Goal: Task Accomplishment & Management: Complete application form

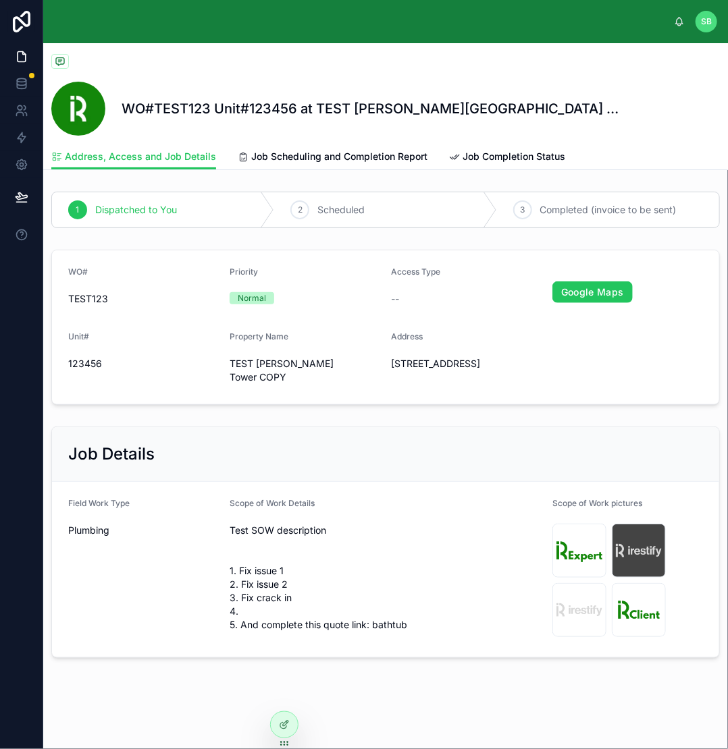
scroll to position [7, 0]
click at [22, 84] on icon at bounding box center [21, 83] width 13 height 13
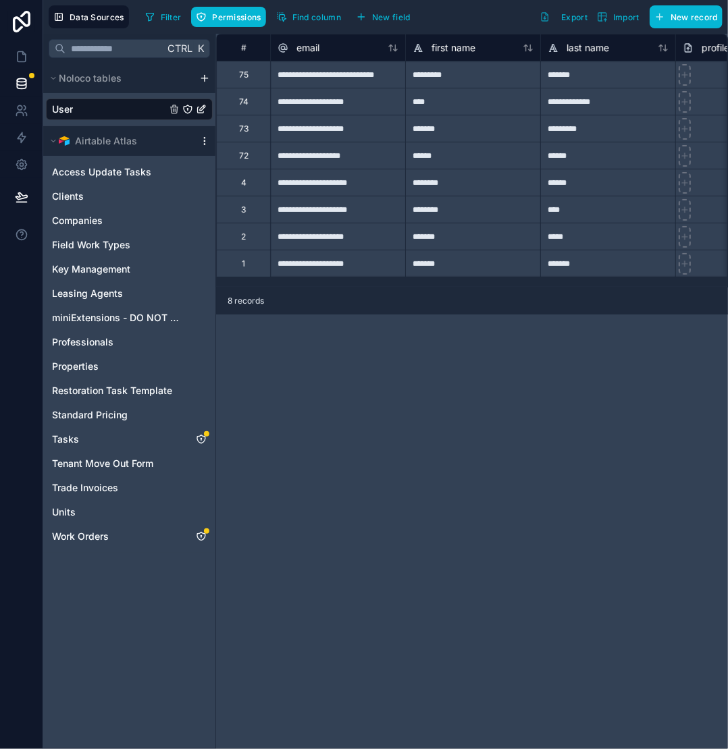
click at [202, 140] on icon "scrollable content" at bounding box center [204, 141] width 11 height 11
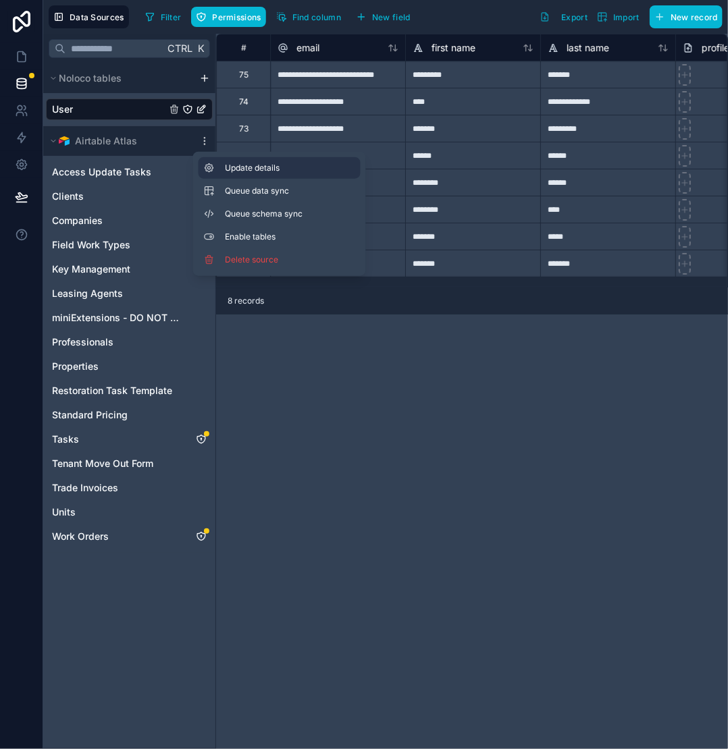
click at [245, 167] on span "Update details" at bounding box center [290, 168] width 130 height 11
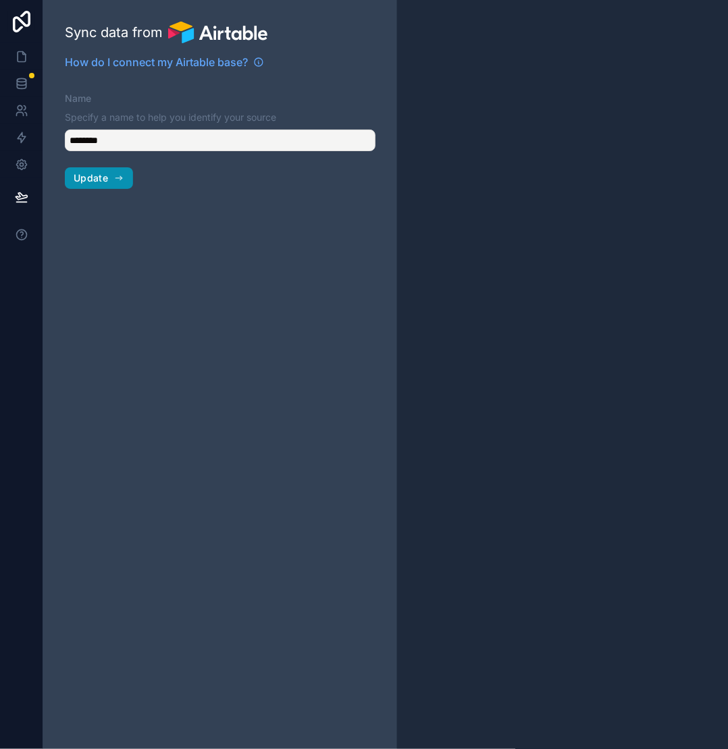
type input "**********"
click at [107, 180] on span "Update" at bounding box center [91, 178] width 34 height 12
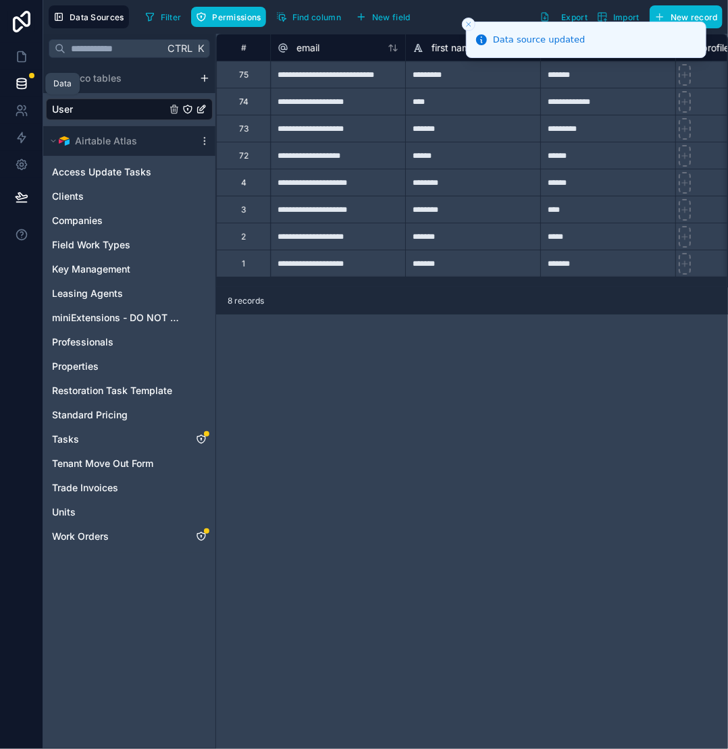
click at [20, 82] on icon at bounding box center [21, 80] width 9 height 3
click at [202, 437] on icon "Tasks" at bounding box center [201, 439] width 11 height 11
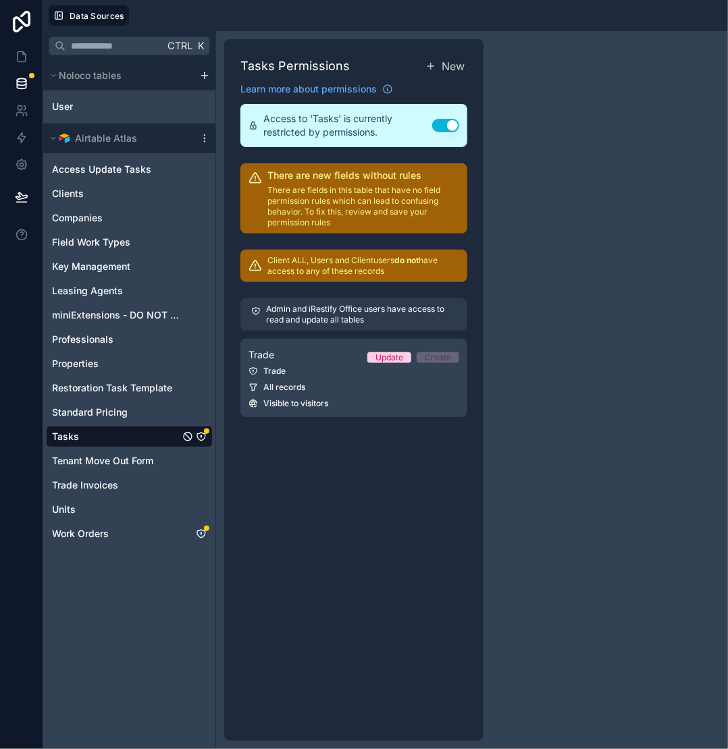
click at [348, 334] on div "Admin and iRestify Office users have access to read and update all tables Trade…" at bounding box center [353, 357] width 227 height 135
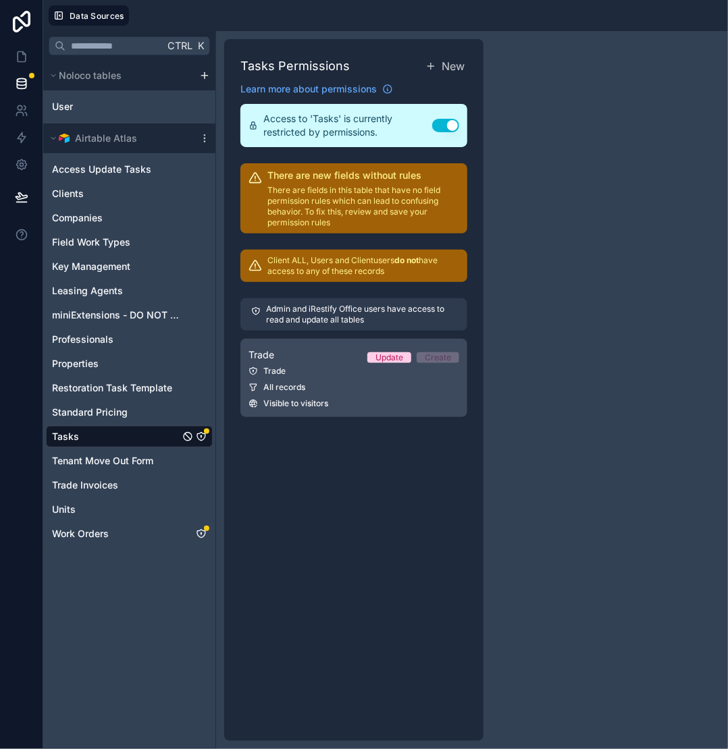
click at [335, 389] on div "All records" at bounding box center [353, 387] width 211 height 11
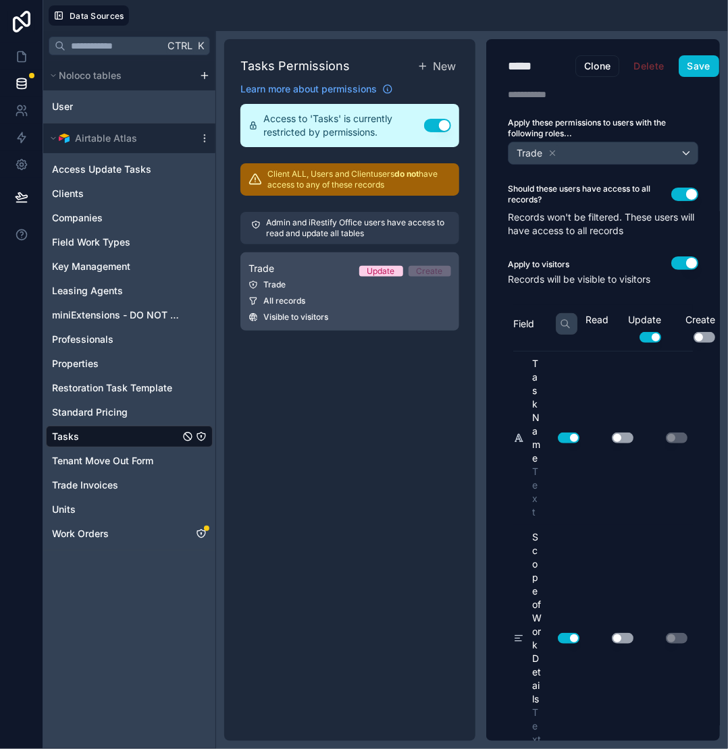
click at [342, 300] on div "All records" at bounding box center [349, 301] width 202 height 11
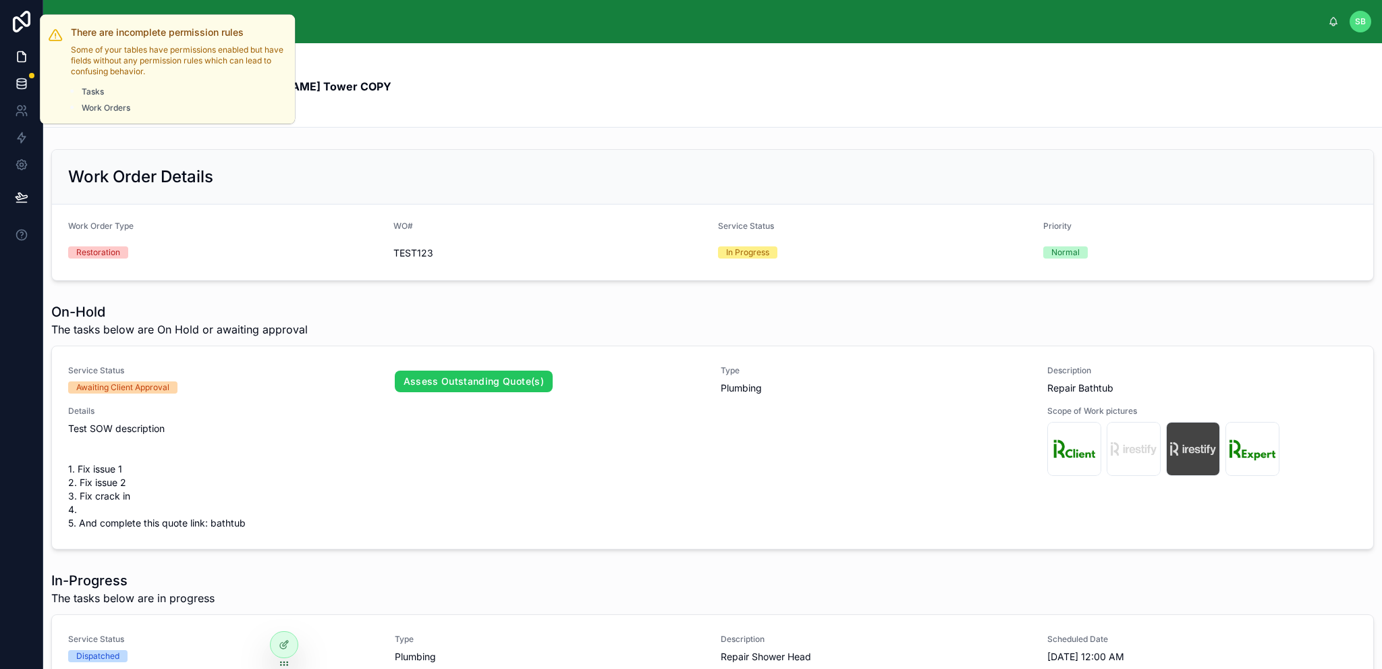
click at [30, 76] on div at bounding box center [31, 75] width 5 height 5
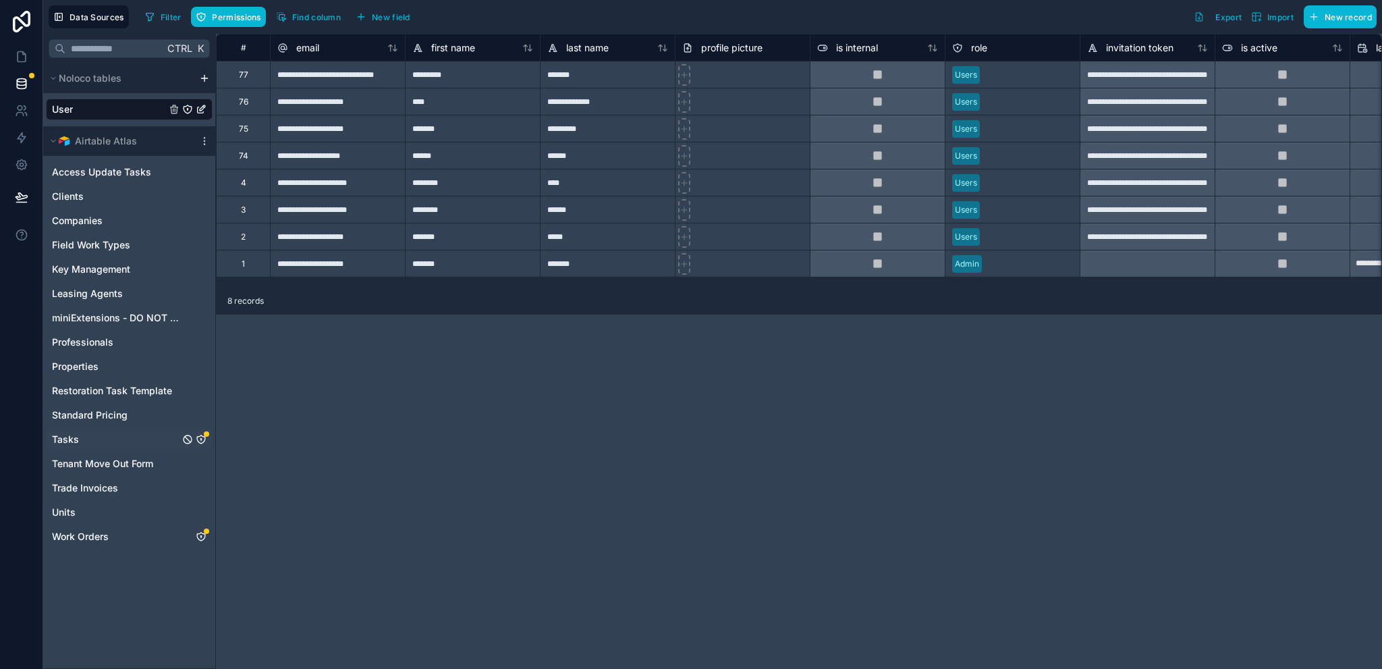
click at [201, 439] on icon "Tasks" at bounding box center [201, 439] width 0 height 1
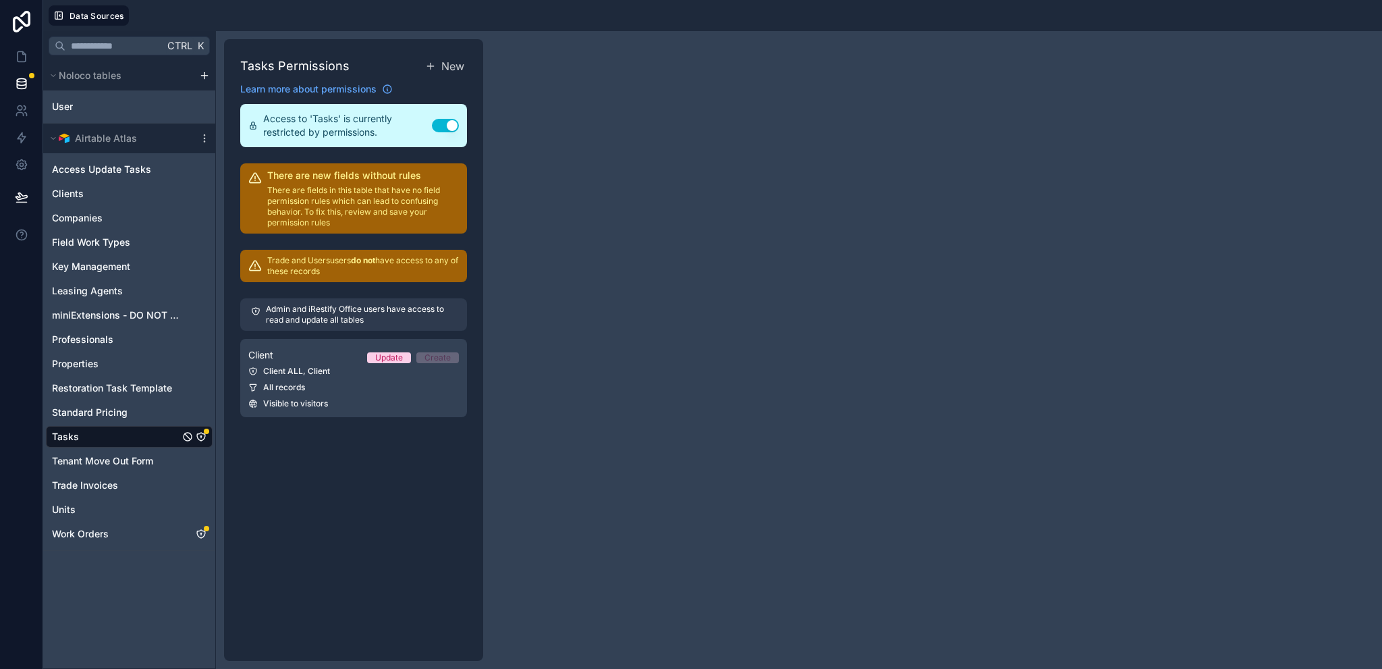
click at [197, 145] on div "Airtable Atlas" at bounding box center [129, 139] width 172 height 30
click at [203, 139] on icon "scrollable content" at bounding box center [204, 138] width 11 height 11
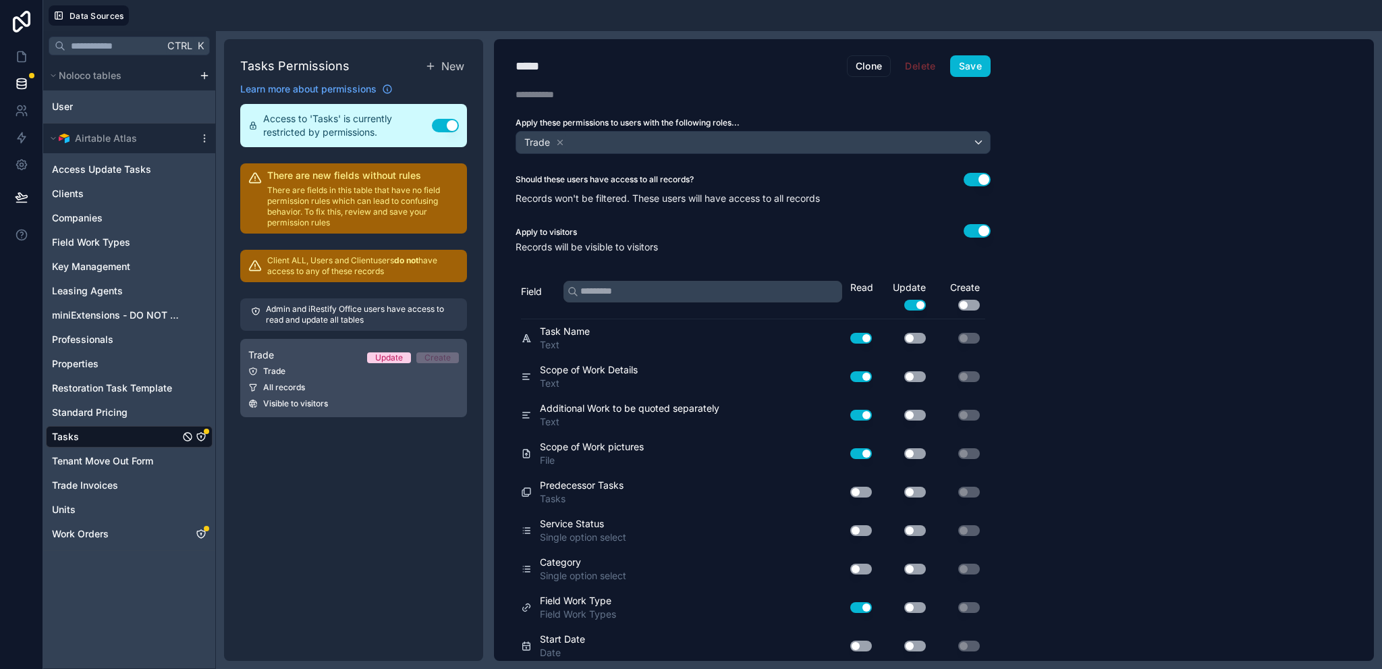
click at [304, 376] on div "Trade" at bounding box center [353, 371] width 211 height 11
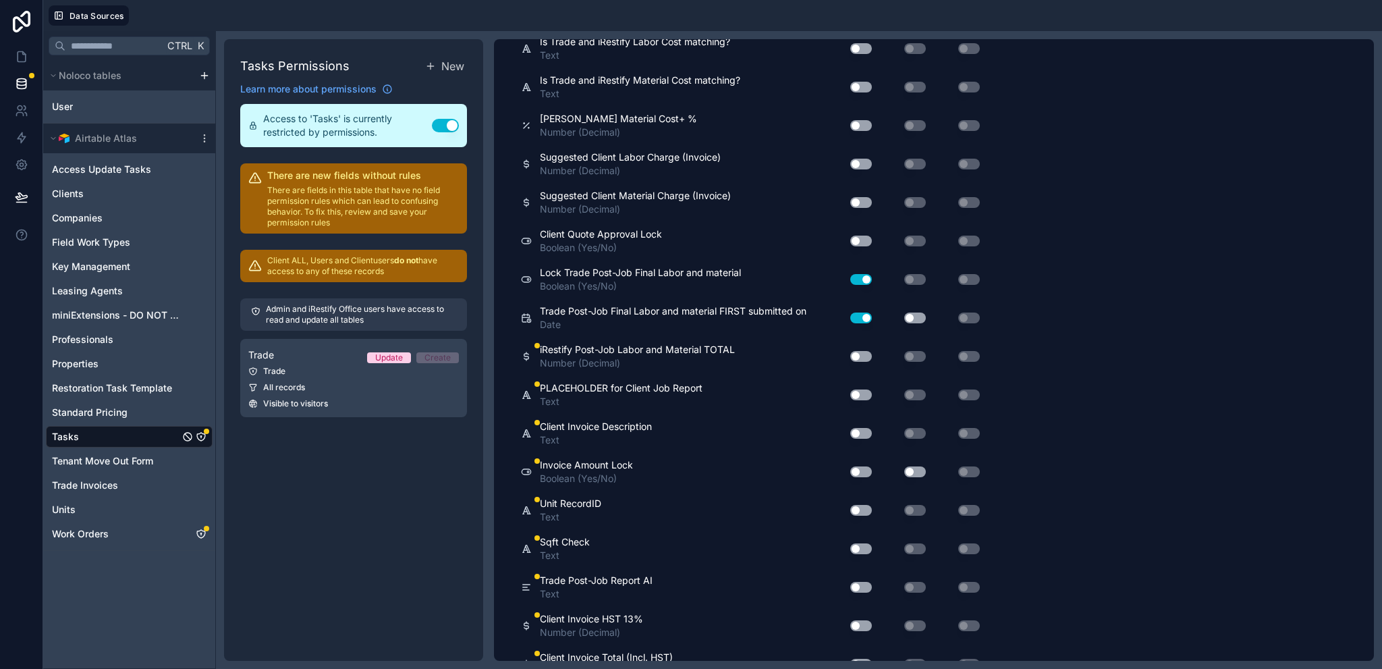
scroll to position [5329, 0]
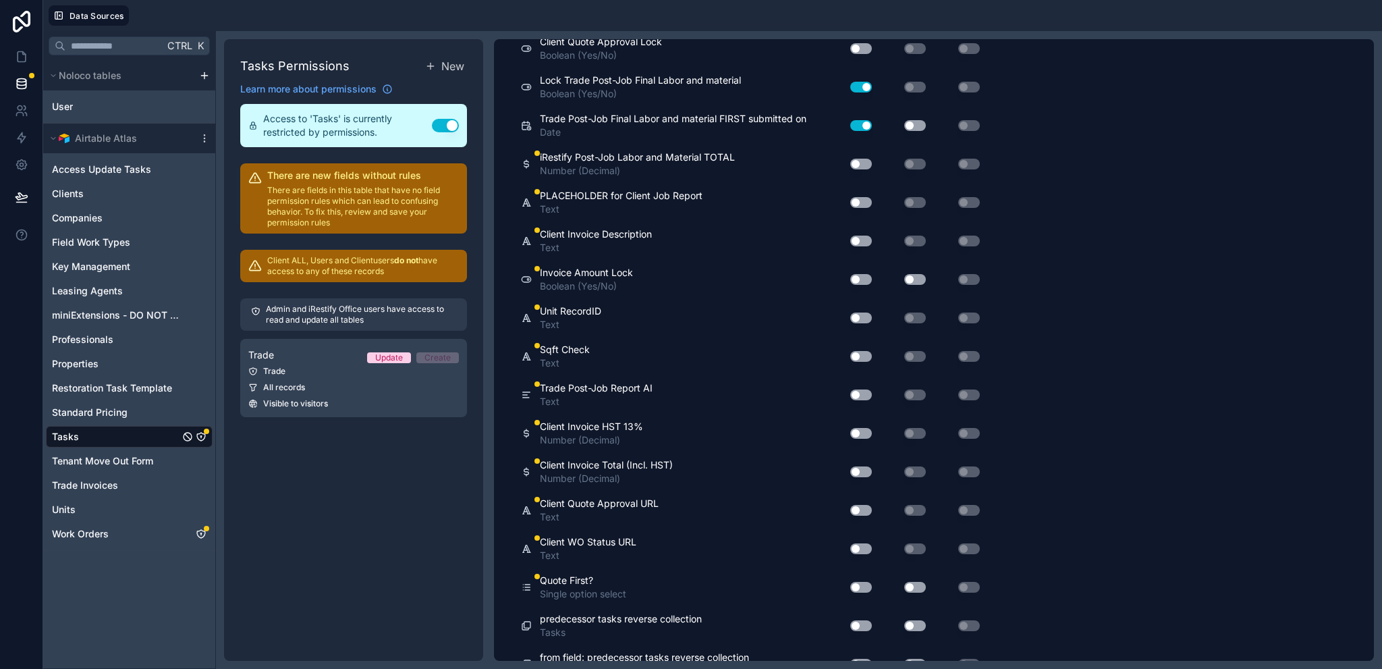
click at [856, 159] on button "Use setting" at bounding box center [861, 164] width 22 height 11
click at [859, 159] on button "Use setting" at bounding box center [861, 164] width 22 height 11
click at [864, 197] on button "Use setting" at bounding box center [861, 202] width 22 height 11
click at [861, 236] on button "Use setting" at bounding box center [861, 241] width 22 height 11
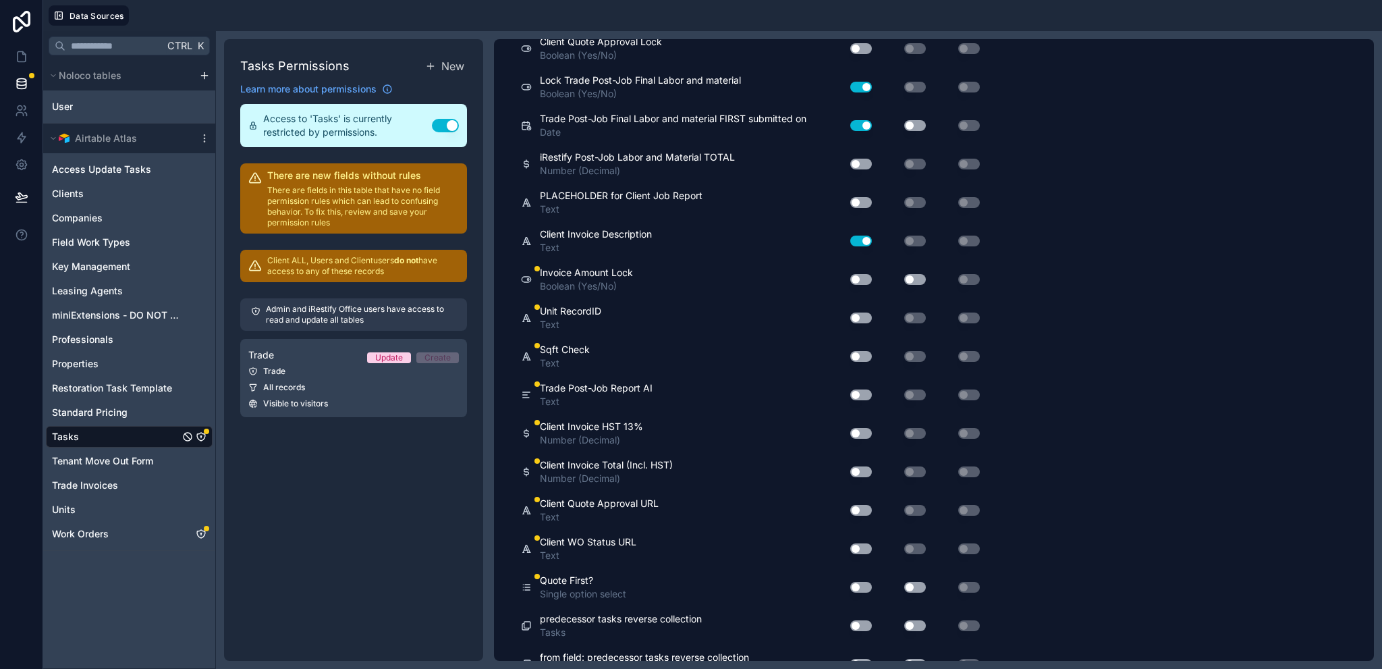
click at [861, 236] on button "Use setting" at bounding box center [861, 241] width 22 height 11
click at [863, 274] on button "Use setting" at bounding box center [861, 279] width 22 height 11
click at [864, 312] on button "Use setting" at bounding box center [861, 317] width 22 height 11
click at [865, 312] on button "Use setting" at bounding box center [861, 317] width 22 height 11
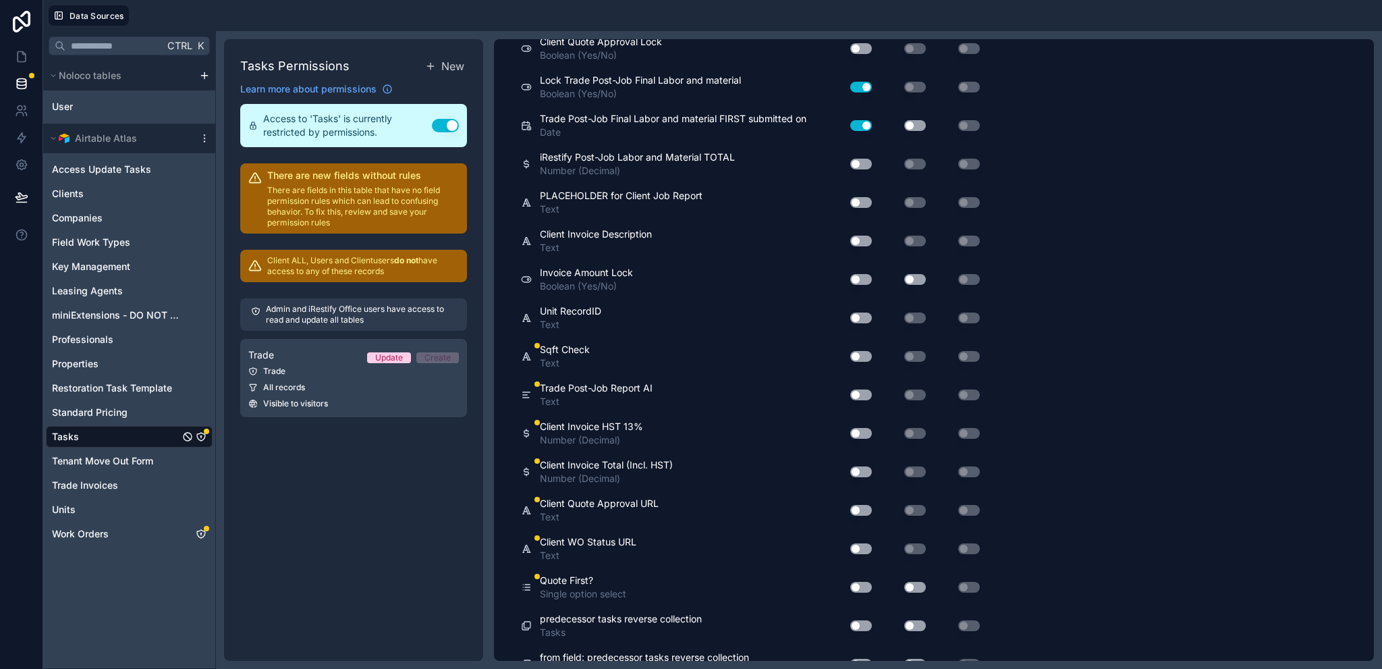
click at [859, 312] on button "Use setting" at bounding box center [861, 317] width 22 height 11
click at [863, 351] on button "Use setting" at bounding box center [861, 356] width 22 height 11
click at [859, 389] on button "Use setting" at bounding box center [861, 394] width 22 height 11
click at [863, 389] on button "Use setting" at bounding box center [861, 394] width 22 height 11
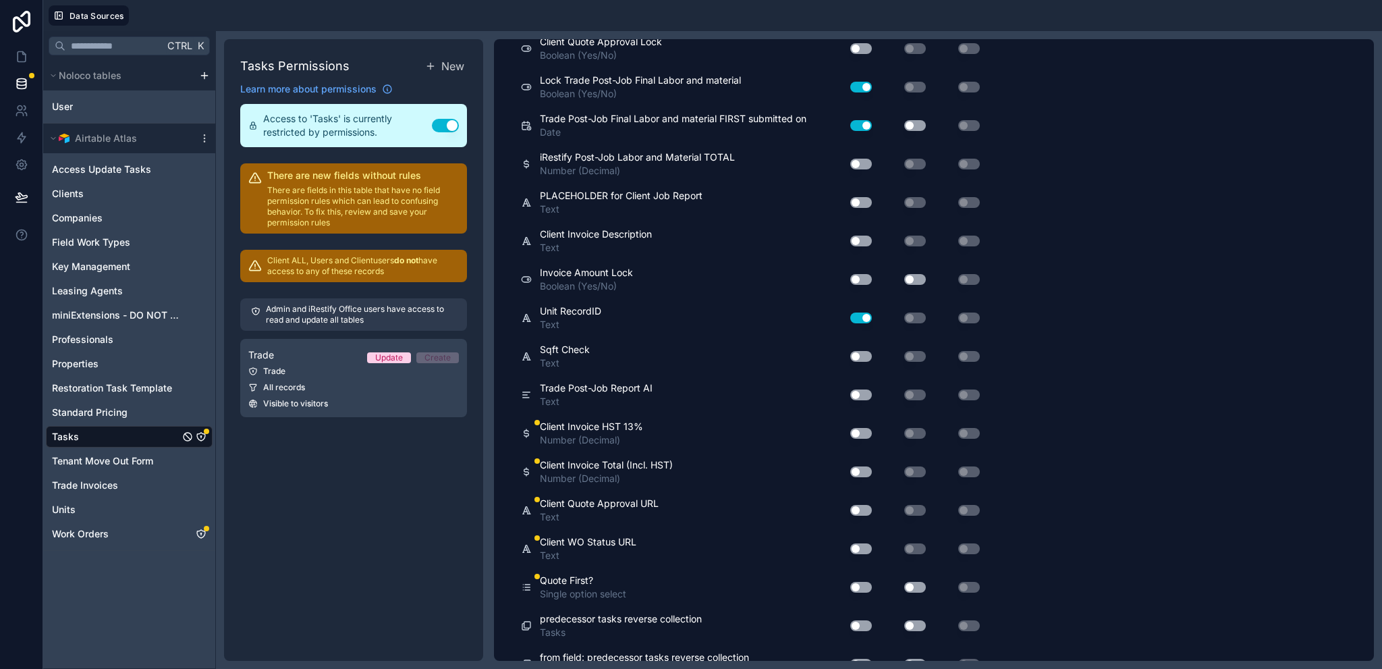
click at [863, 428] on button "Use setting" at bounding box center [861, 433] width 22 height 11
click at [861, 466] on button "Use setting" at bounding box center [861, 471] width 22 height 11
click at [862, 505] on button "Use setting" at bounding box center [861, 510] width 22 height 11
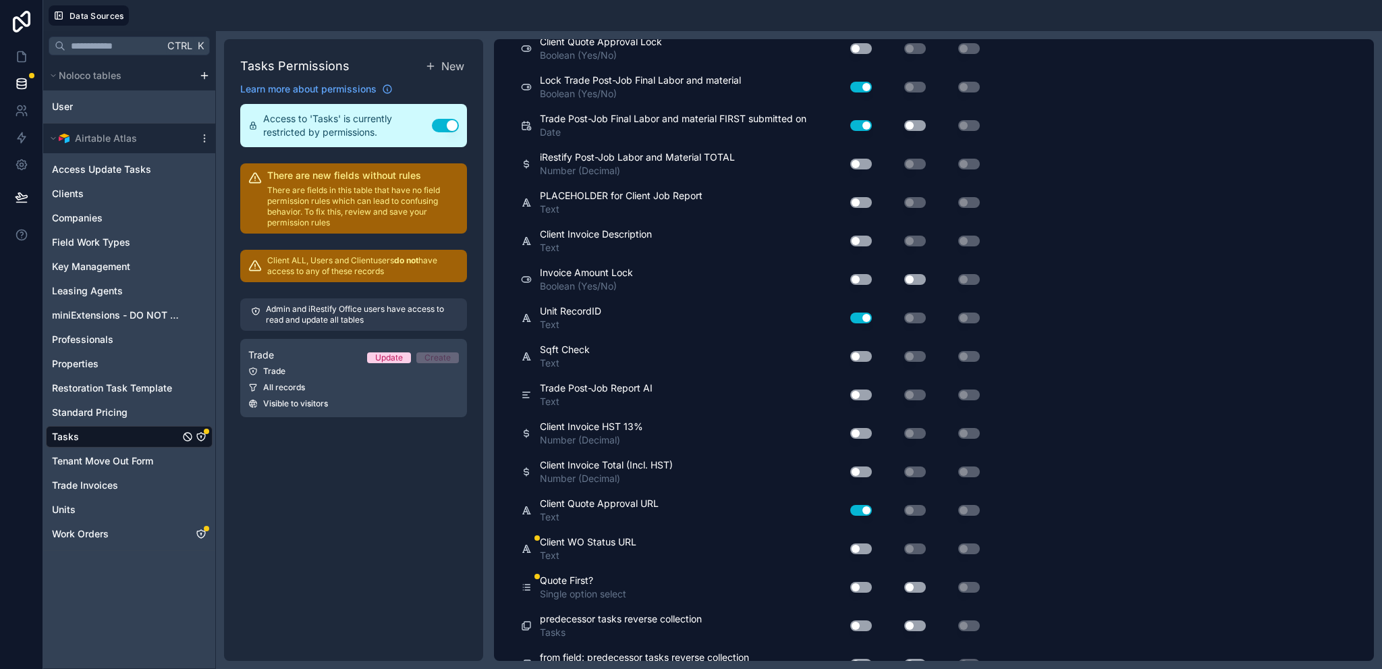
click at [863, 505] on button "Use setting" at bounding box center [861, 510] width 22 height 11
click at [859, 543] on button "Use setting" at bounding box center [861, 548] width 22 height 11
click at [861, 543] on button "Use setting" at bounding box center [861, 548] width 22 height 11
click at [862, 582] on button "Use setting" at bounding box center [861, 587] width 22 height 11
click at [865, 582] on button "Use setting" at bounding box center [861, 587] width 22 height 11
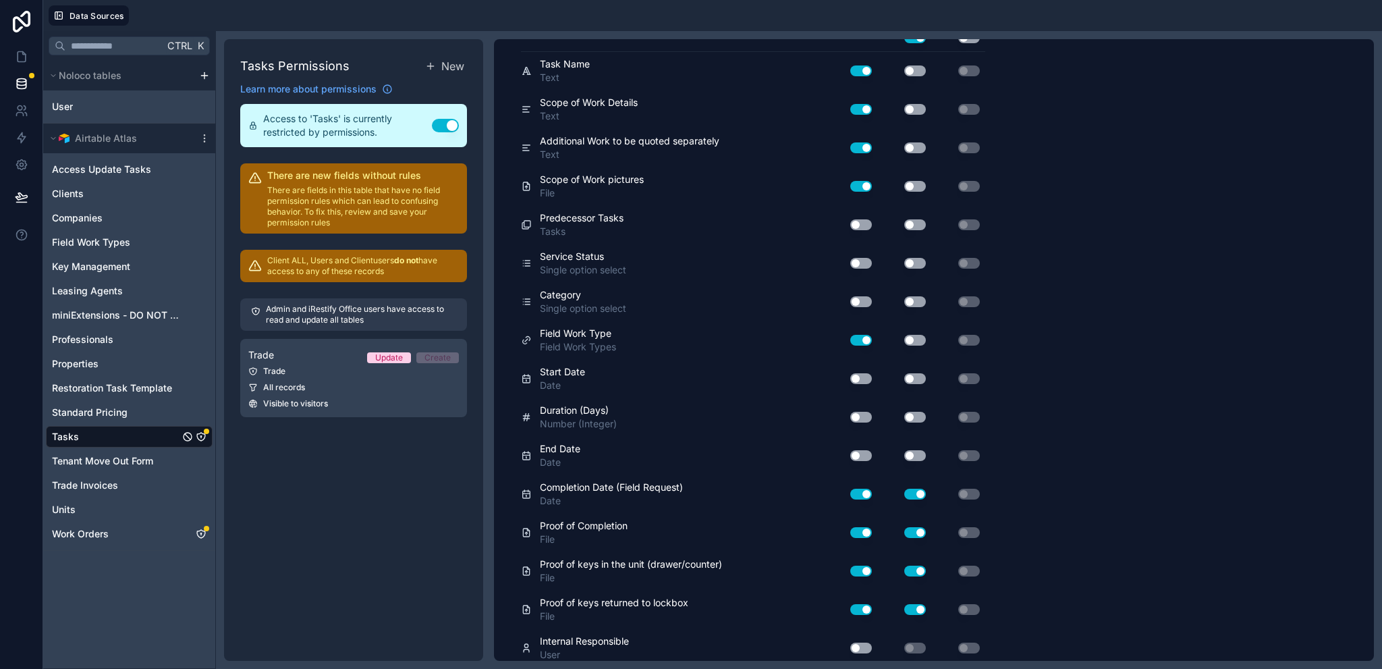
scroll to position [0, 0]
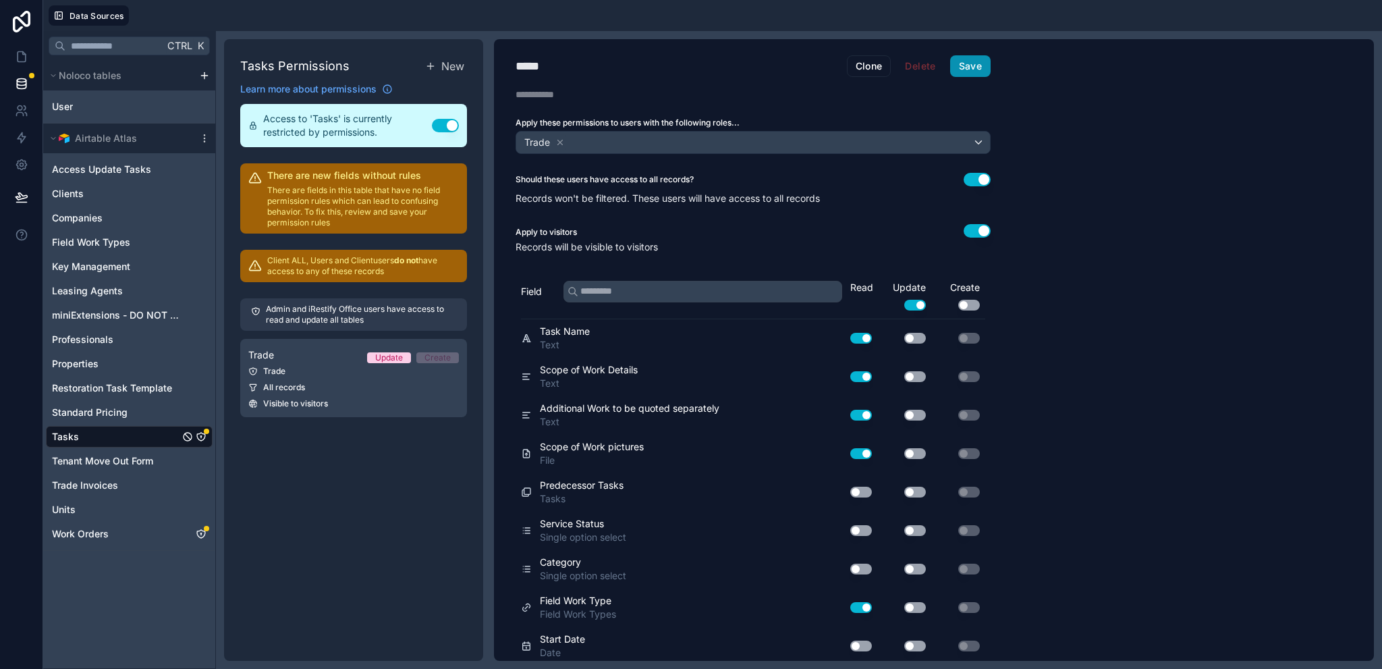
click at [973, 61] on button "Save" at bounding box center [970, 66] width 40 height 22
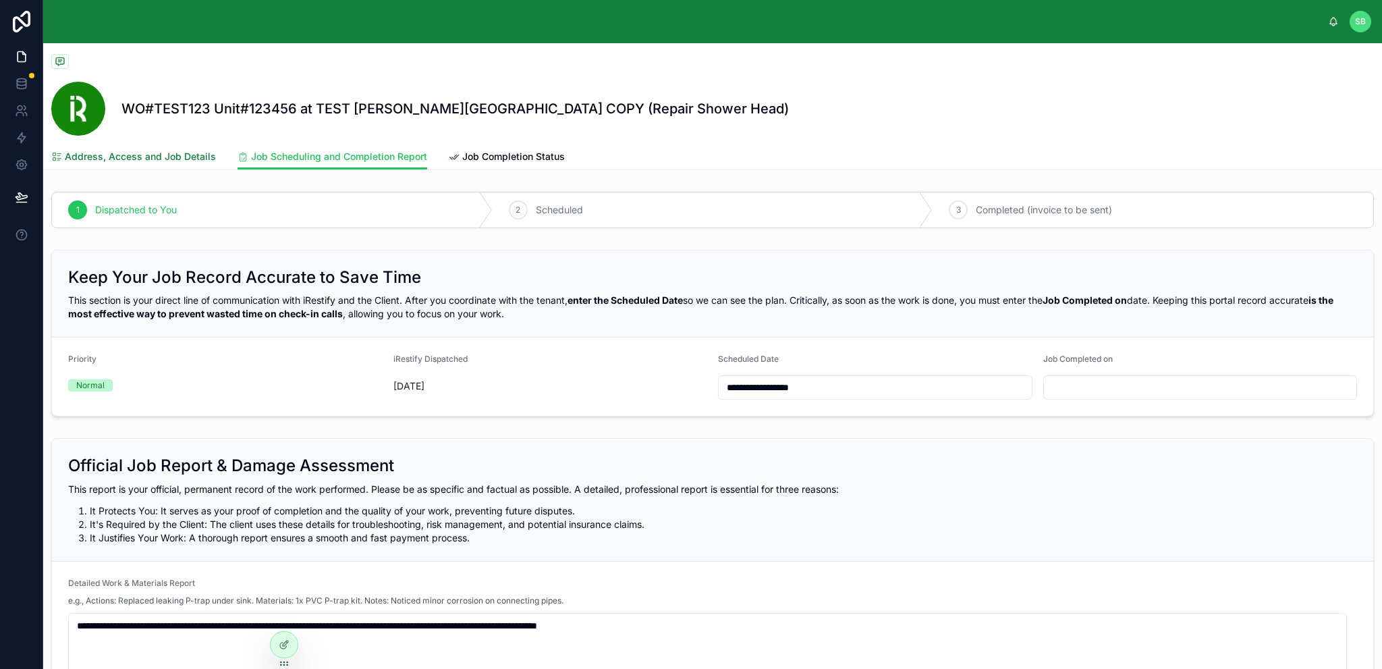
click at [161, 158] on span "Address, Access and Job Details" at bounding box center [140, 156] width 151 height 13
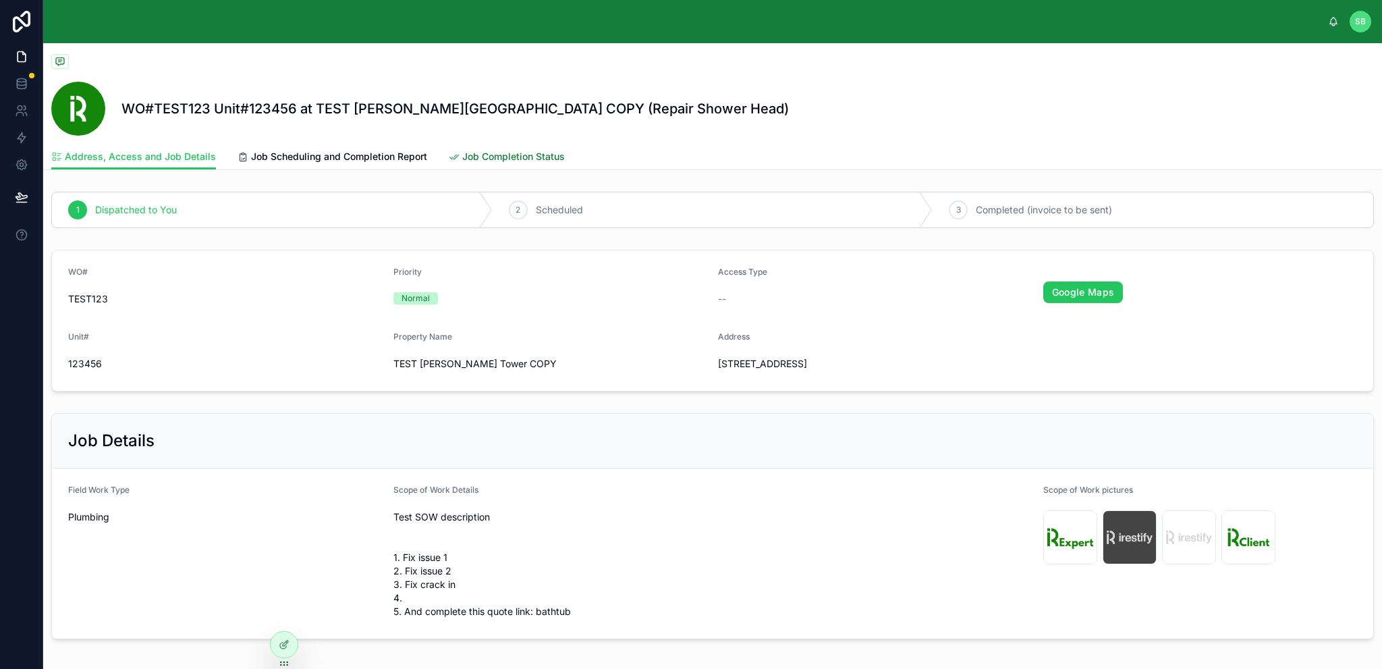
click at [497, 153] on span "Job Completion Status" at bounding box center [513, 156] width 103 height 13
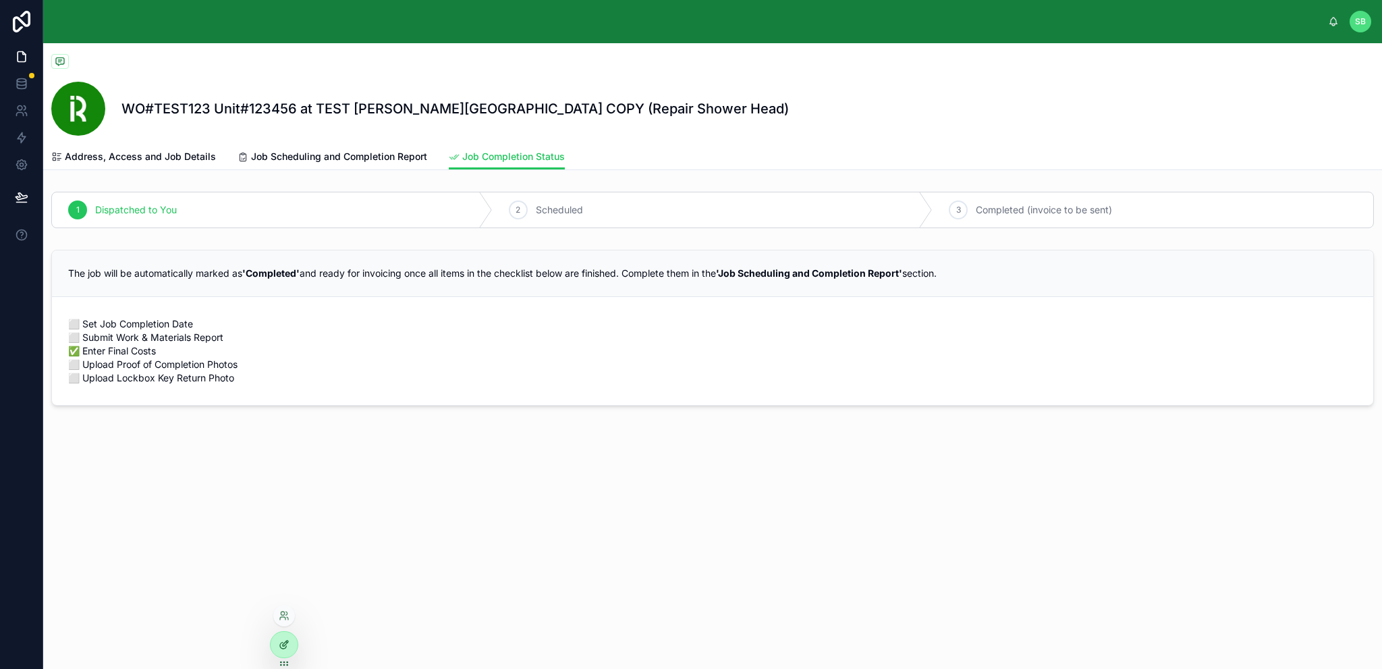
click at [279, 645] on icon at bounding box center [284, 644] width 11 height 11
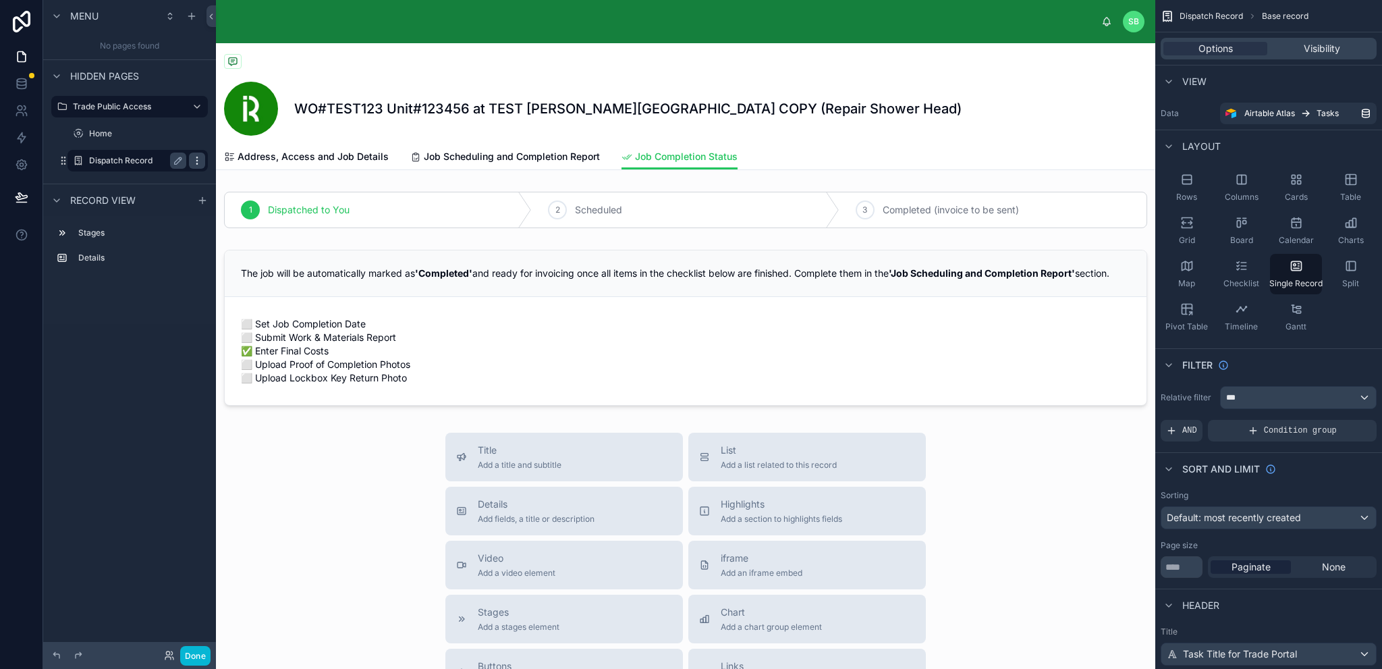
click at [196, 163] on icon "scrollable content" at bounding box center [196, 163] width 1 height 1
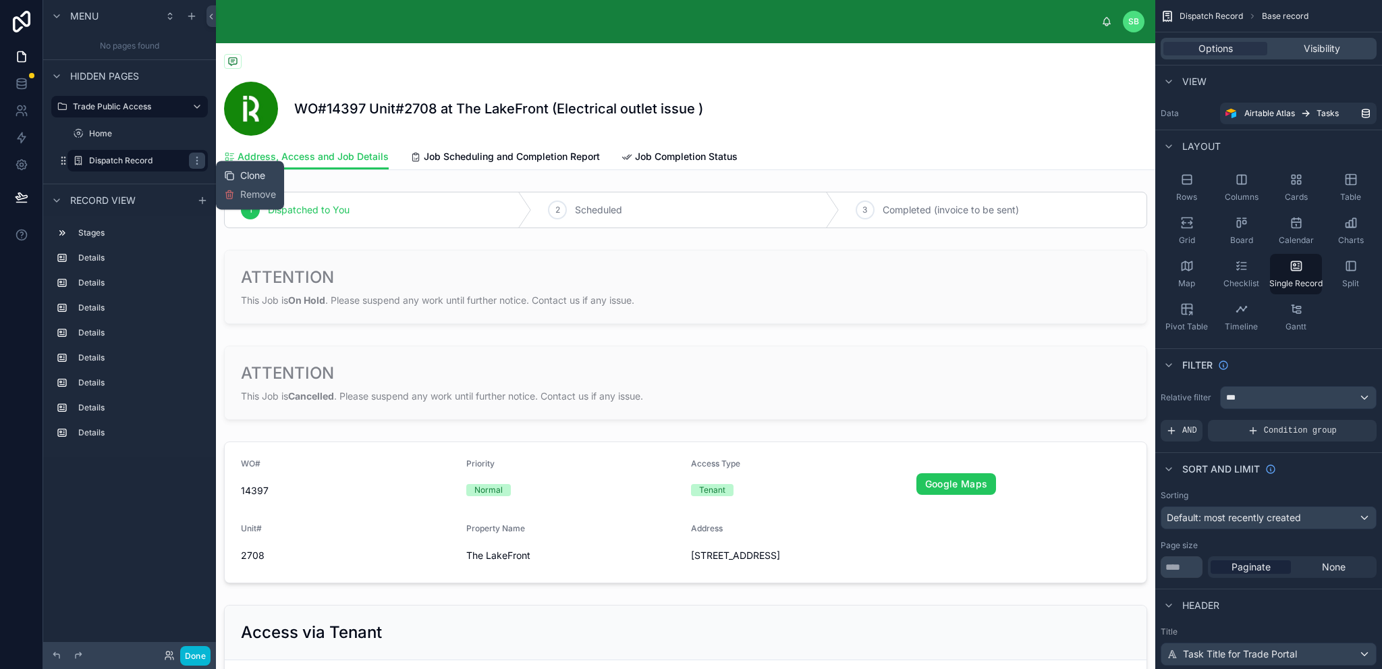
click at [250, 173] on span "Clone" at bounding box center [252, 175] width 25 height 13
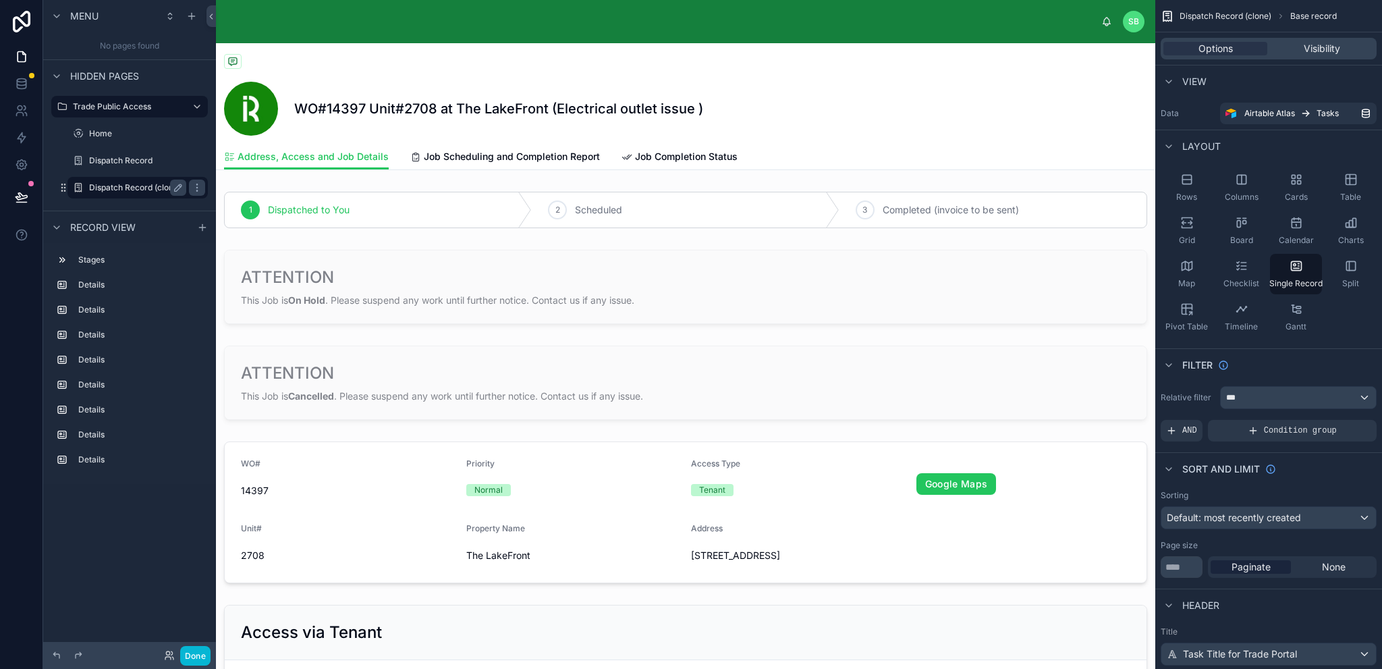
click at [147, 186] on label "Dispatch Record (clone)" at bounding box center [135, 187] width 92 height 11
click at [153, 187] on label "Dispatch Record (clone)" at bounding box center [135, 187] width 92 height 11
click at [153, 186] on label "Dispatch Record (clone)" at bounding box center [135, 187] width 92 height 11
click at [181, 188] on icon "scrollable content" at bounding box center [178, 187] width 11 height 11
click at [147, 191] on input "**********" at bounding box center [127, 188] width 76 height 16
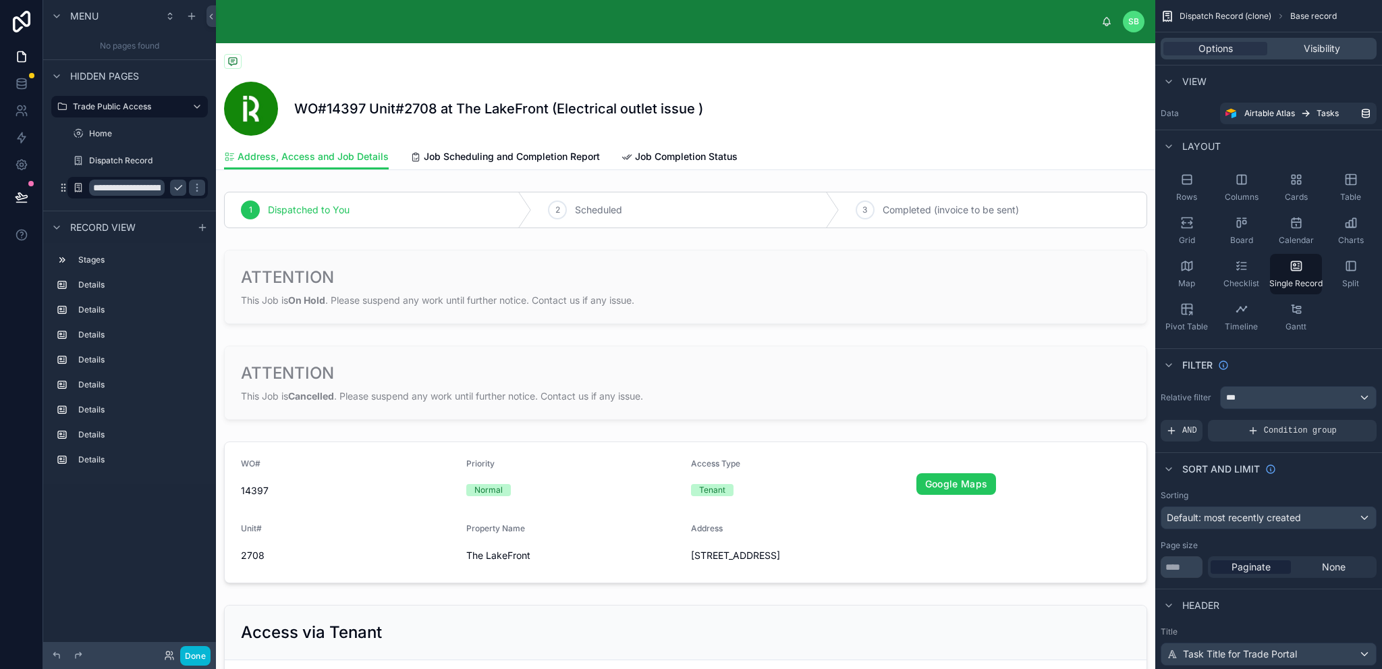
click at [148, 187] on input "**********" at bounding box center [127, 188] width 76 height 16
type input "**********"
click at [192, 191] on icon "scrollable content" at bounding box center [197, 187] width 11 height 11
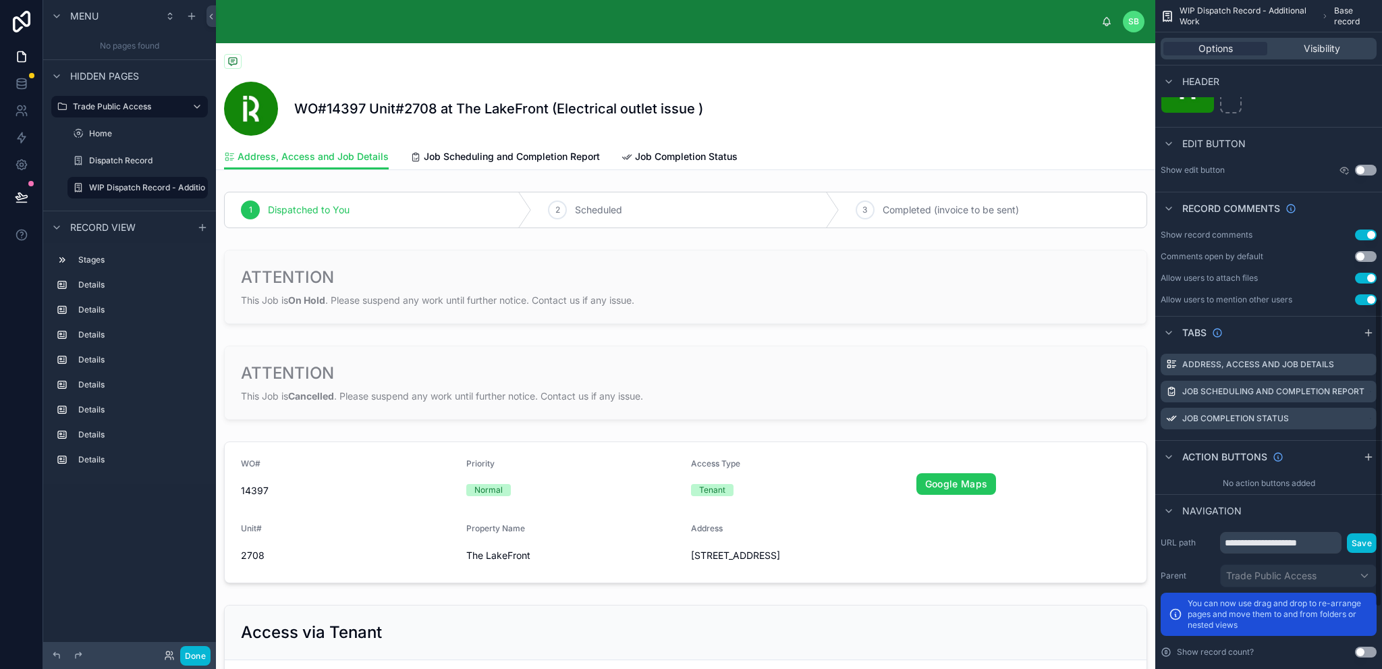
scroll to position [780, 0]
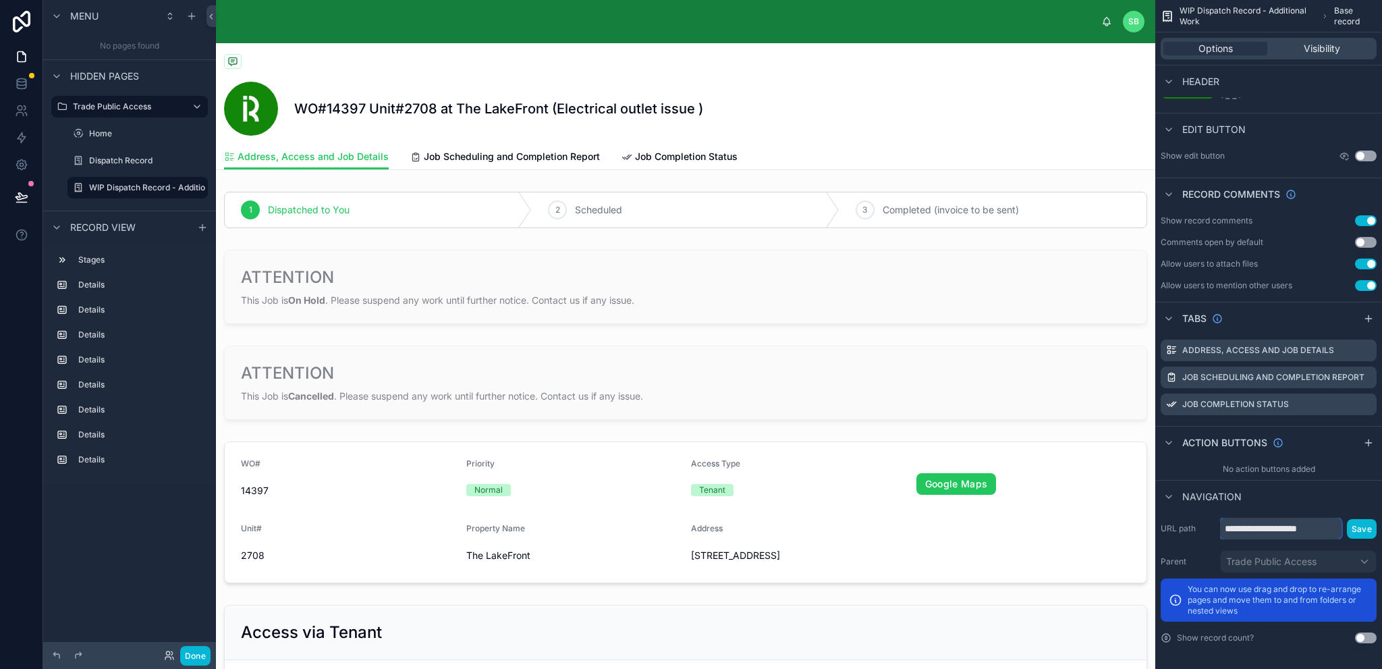
click at [1330, 531] on input "**********" at bounding box center [1280, 529] width 121 height 22
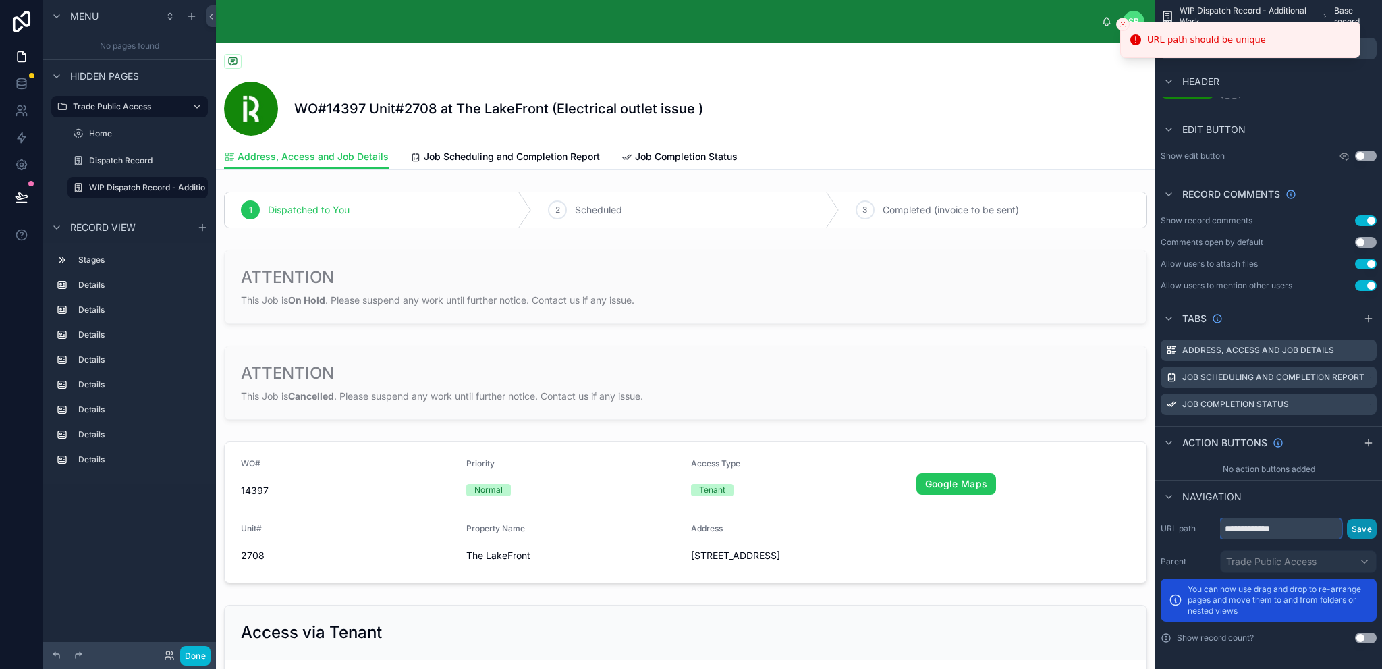
type input "**********"
click at [1367, 532] on button "Save" at bounding box center [1362, 529] width 30 height 20
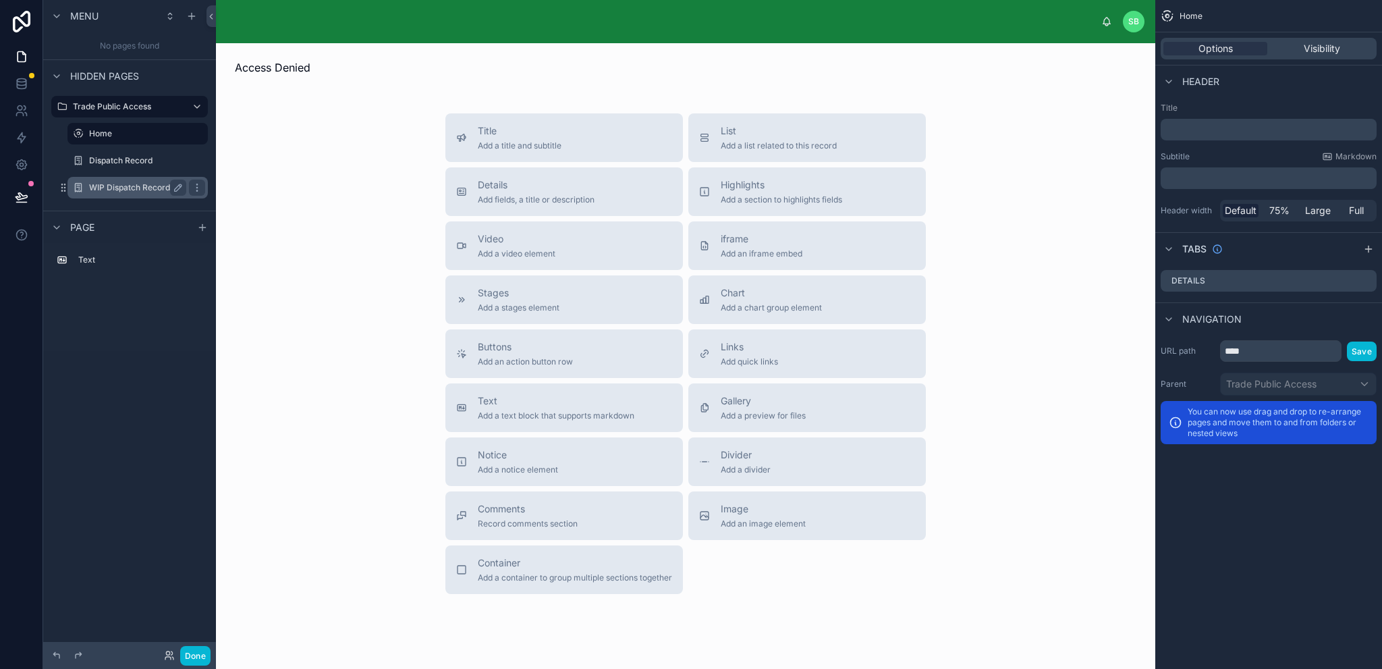
click at [100, 191] on label "WIP Dispatch Record - Additional Work" at bounding box center [164, 187] width 150 height 11
